Goal: Find specific page/section: Find specific page/section

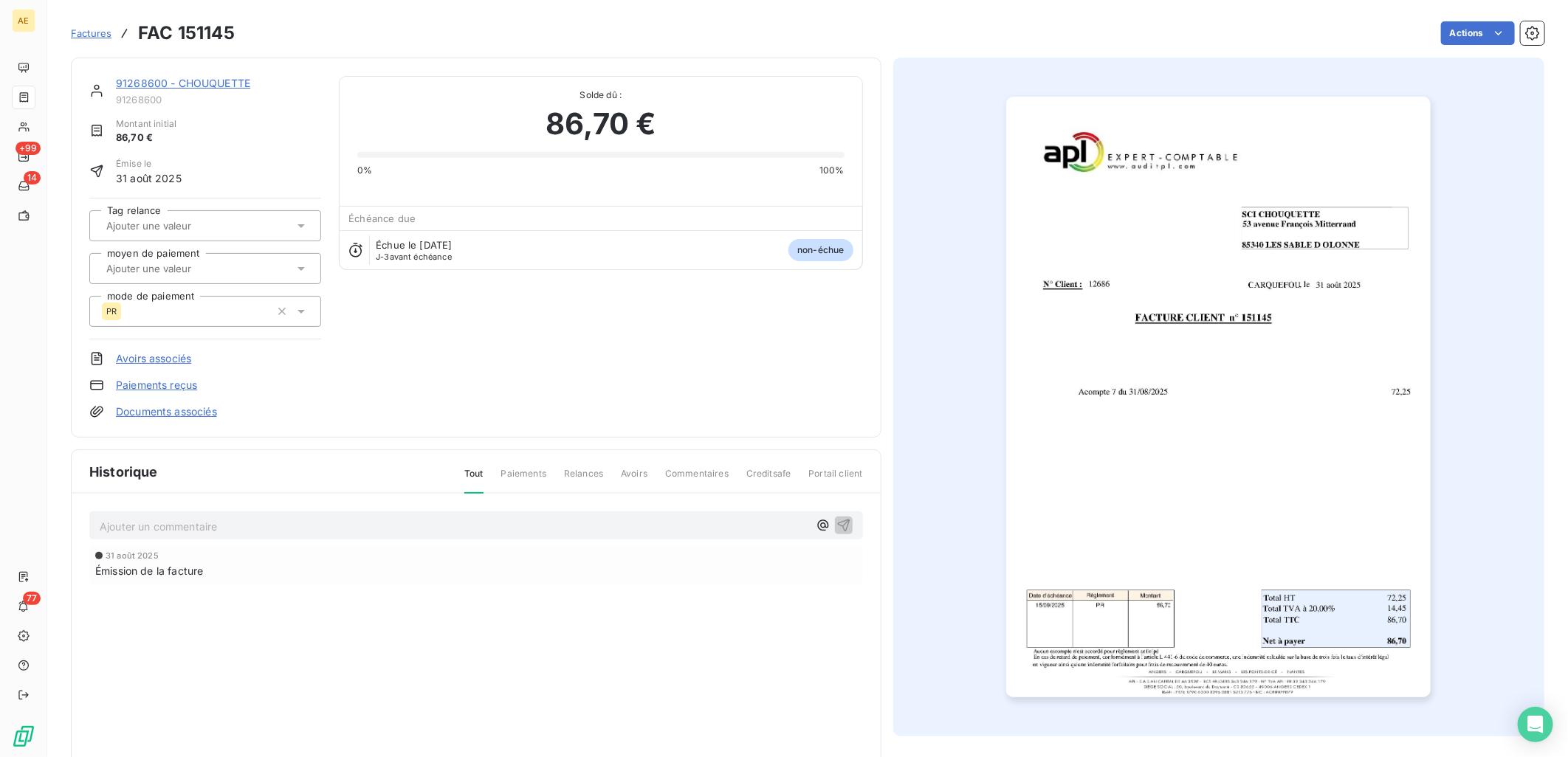
click at [192, 89] on div "91268600 - CHOUQUETTE" at bounding box center [218, 83] width 205 height 15
click at [197, 84] on link "91268600 - CHOUQUETTE" at bounding box center [182, 83] width 134 height 13
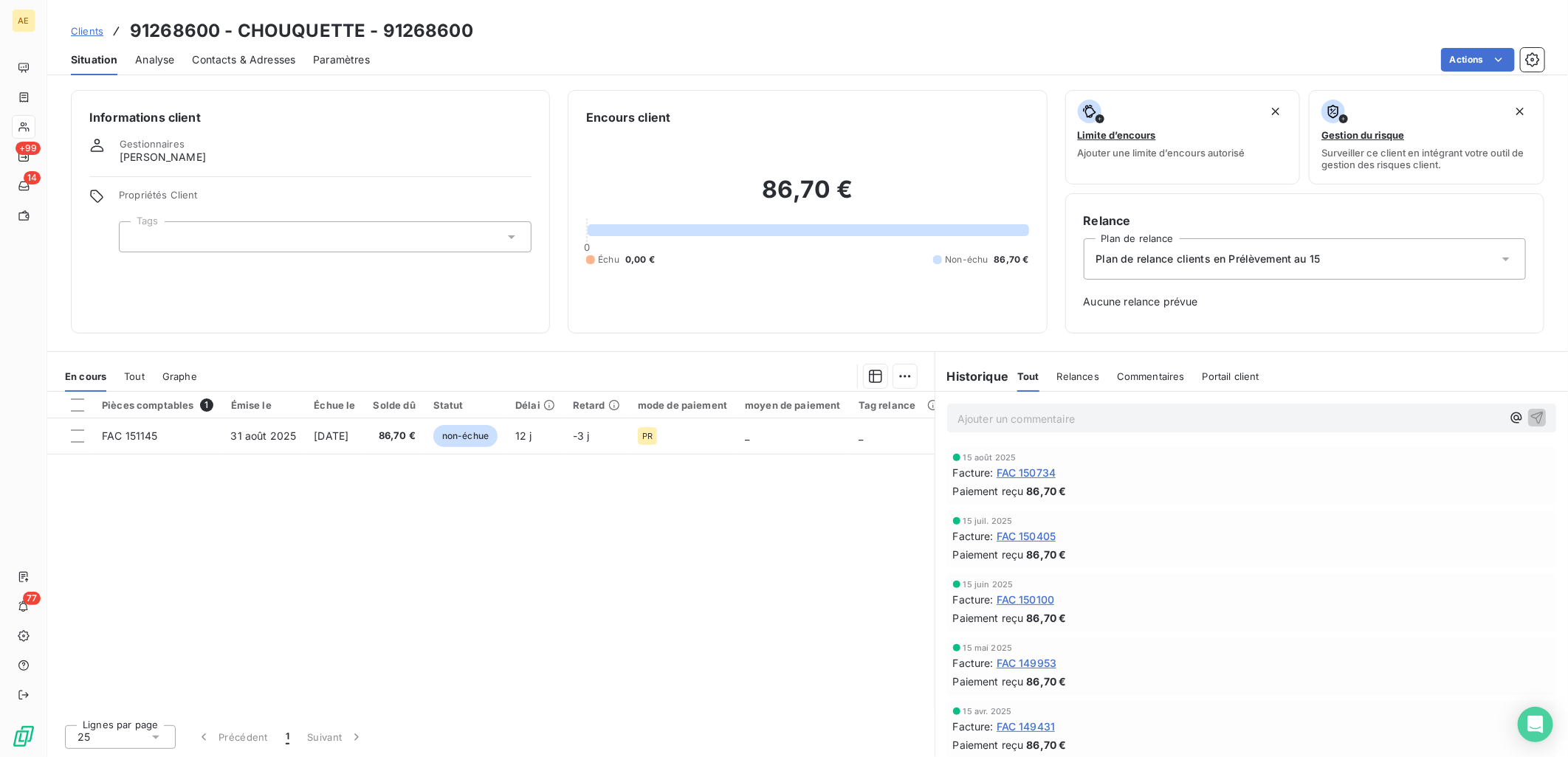
click at [101, 25] on span "Clients" at bounding box center [87, 31] width 33 height 12
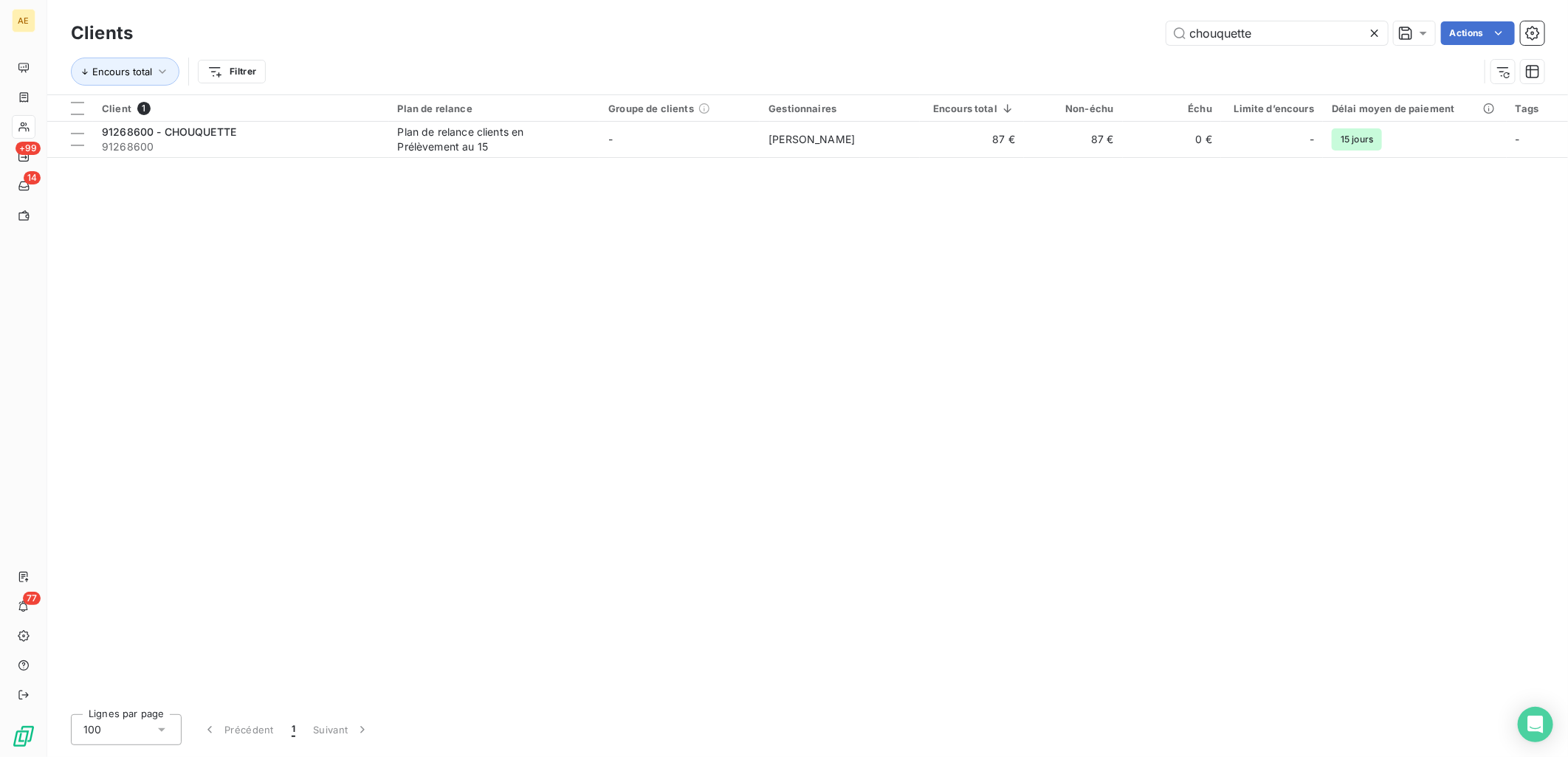
drag, startPoint x: 1299, startPoint y: 40, endPoint x: 459, endPoint y: 45, distance: 840.0
click at [488, 44] on div "chouquette Actions" at bounding box center [847, 33] width 1393 height 24
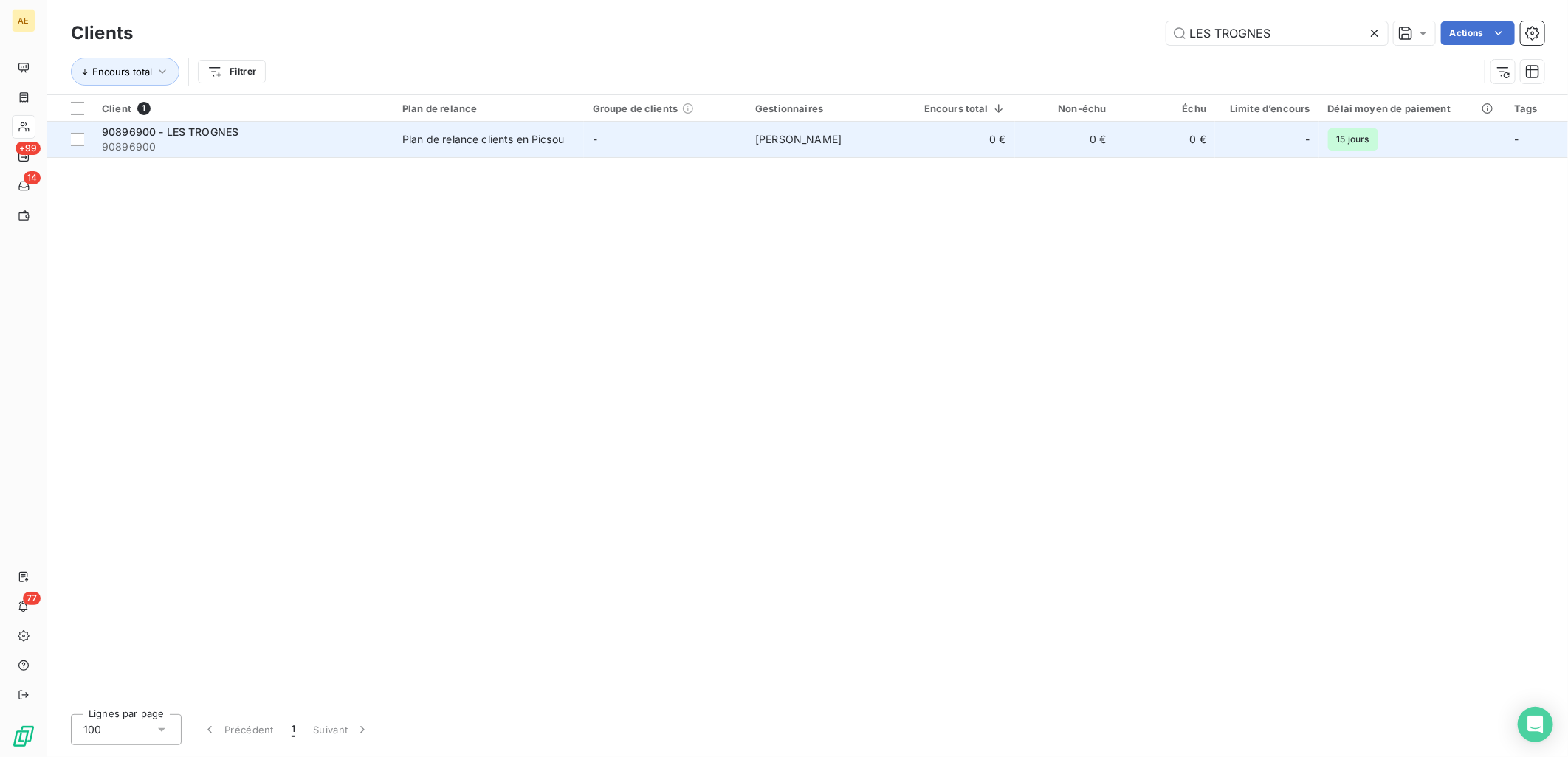
type input "LES TROGNES"
click at [246, 139] on span "90896900" at bounding box center [243, 146] width 282 height 15
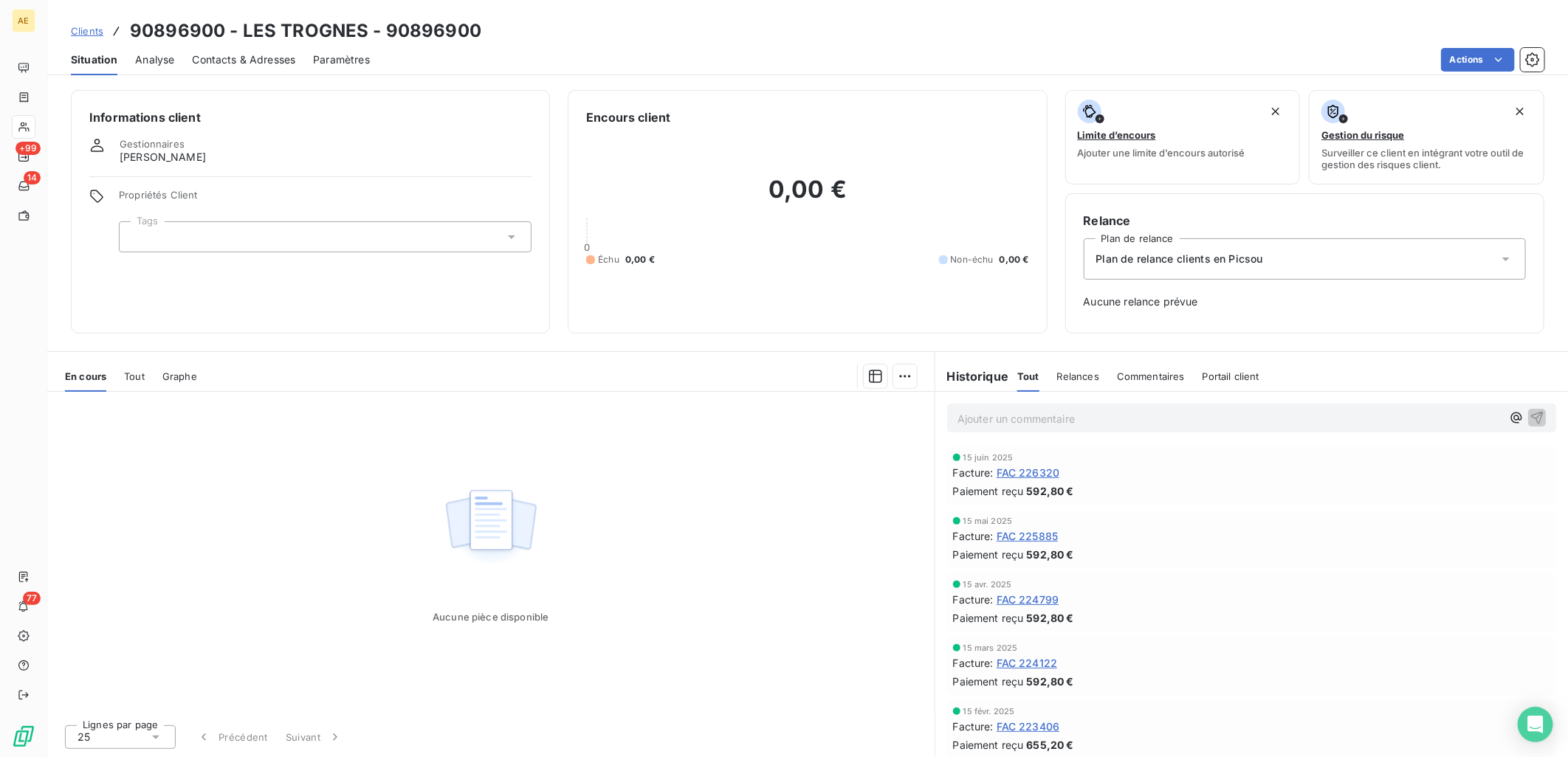
click at [78, 24] on link "Clients" at bounding box center [87, 31] width 33 height 15
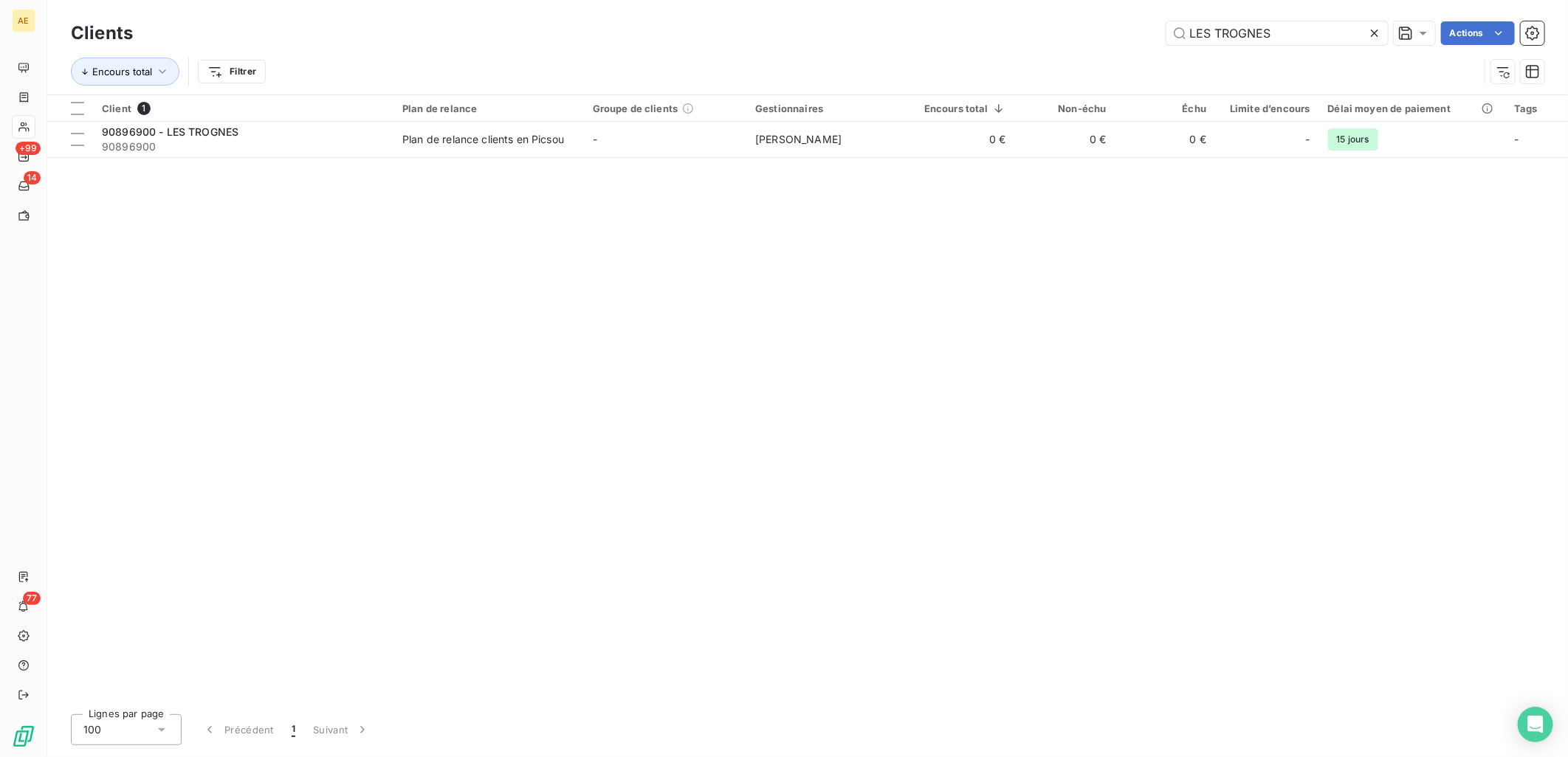
drag, startPoint x: 1287, startPoint y: 35, endPoint x: 675, endPoint y: 69, distance: 612.9
click at [677, 68] on div "Clients LES TROGNES Actions Encours total Filtrer" at bounding box center [808, 56] width 1473 height 77
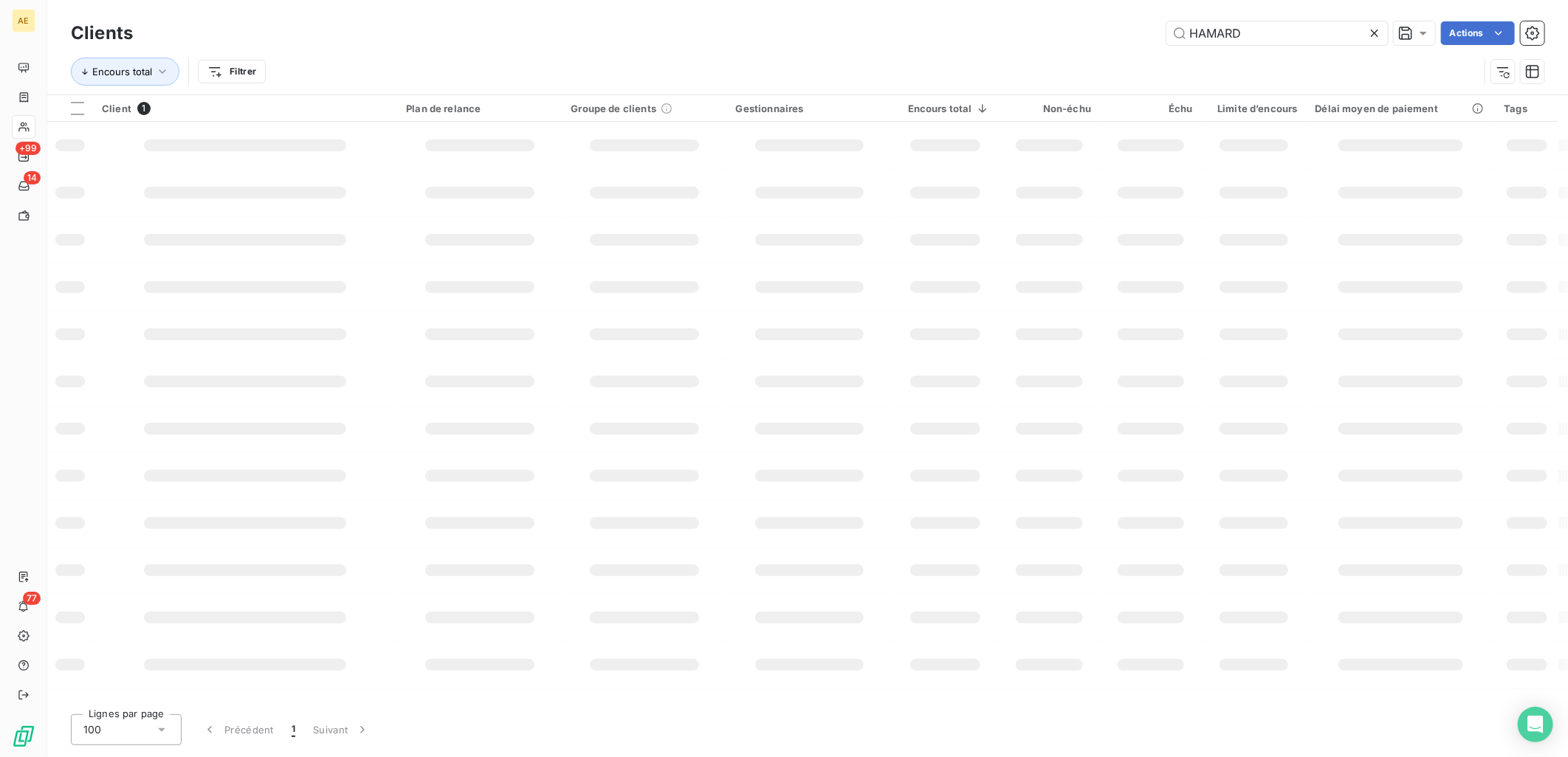
type input "HAMARD"
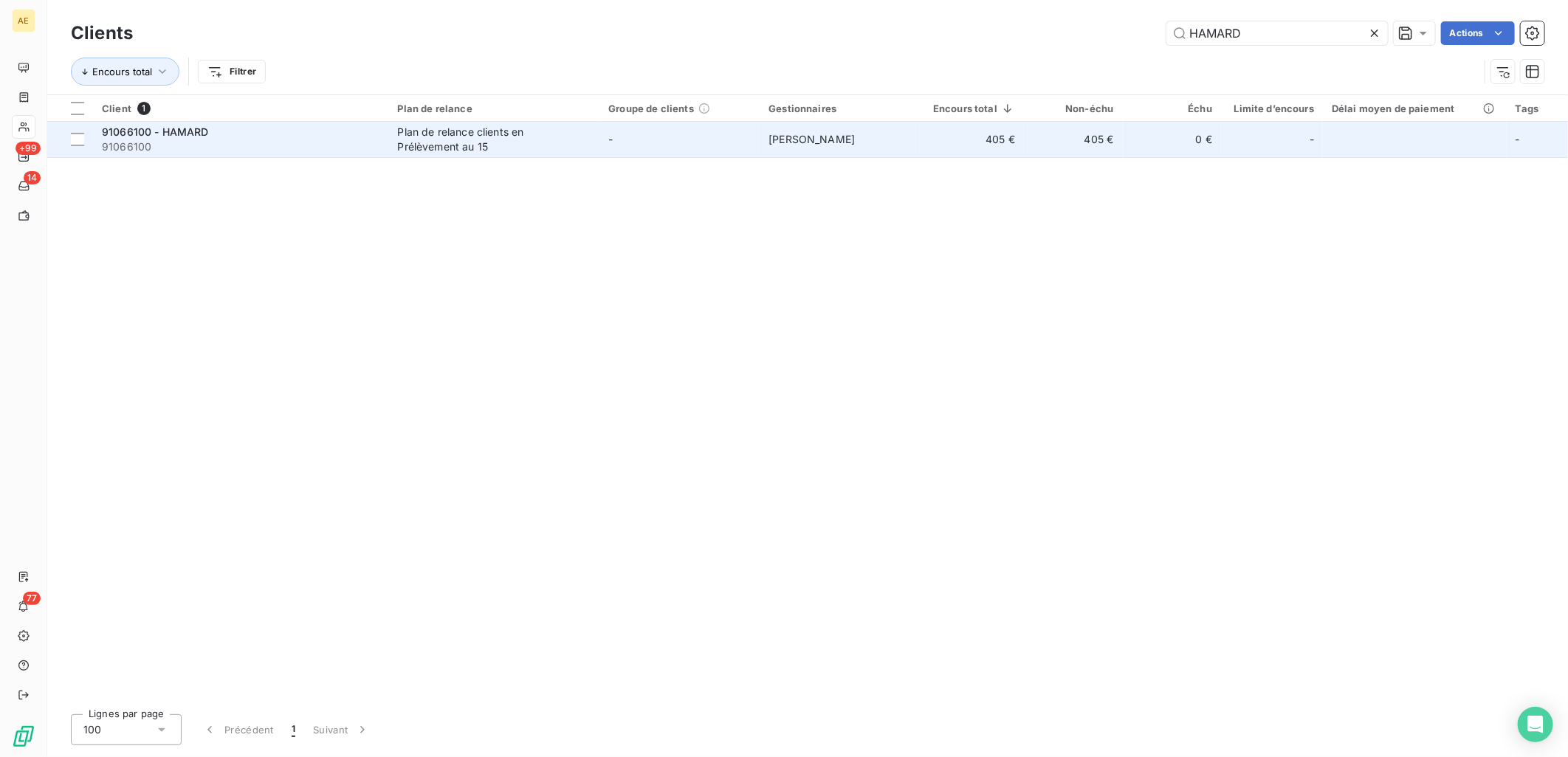
click at [364, 142] on span "91066100" at bounding box center [240, 146] width 278 height 15
